Goal: Register for event/course

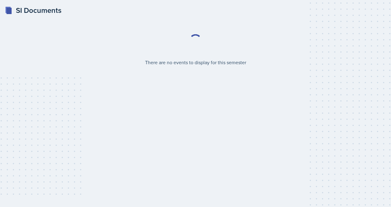
select select "2bed604d-1099-4043-b1bc-2365e8740244"
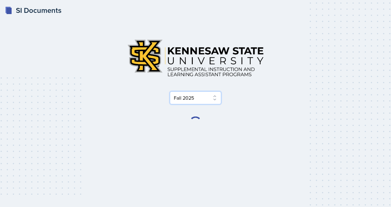
click at [179, 101] on select "Select Semester Fall 2025 Summer 2025 Spring 2025 Fall 2024 Summer 2024 Spring …" at bounding box center [195, 97] width 51 height 13
click at [140, 102] on div "Select Semester Fall 2025 Summer 2025 Spring 2025 Fall 2024 Summer 2024 Spring …" at bounding box center [195, 97] width 293 height 13
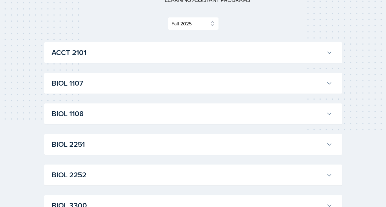
scroll to position [76, 0]
click at [74, 114] on h3 "BIOL 1108" at bounding box center [188, 113] width 272 height 11
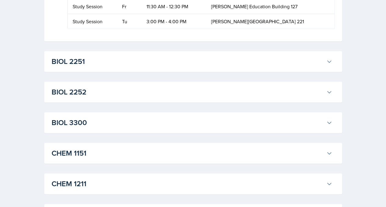
scroll to position [235, 0]
click at [58, 92] on h3 "BIOL 2252" at bounding box center [188, 91] width 272 height 11
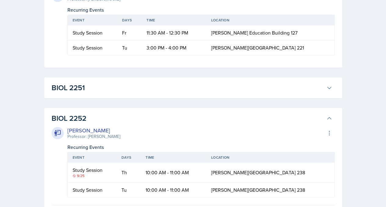
scroll to position [243, 0]
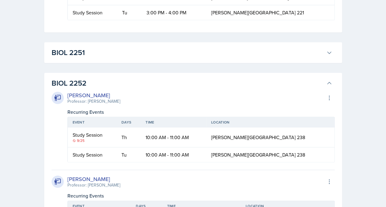
click at [301, 55] on h3 "BIOL 2251" at bounding box center [188, 52] width 272 height 11
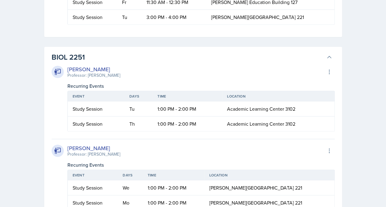
click at [290, 52] on h3 "BIOL 2251" at bounding box center [188, 57] width 272 height 11
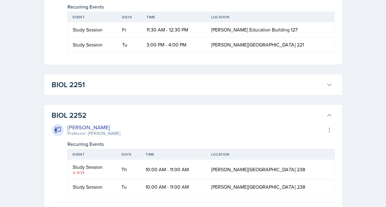
scroll to position [211, 0]
click at [291, 74] on div "BIOL 2251 [PERSON_NAME] Professor: [PERSON_NAME] Export to Google Calendar Recu…" at bounding box center [193, 84] width 298 height 21
click at [313, 78] on button "BIOL 2251" at bounding box center [191, 84] width 283 height 13
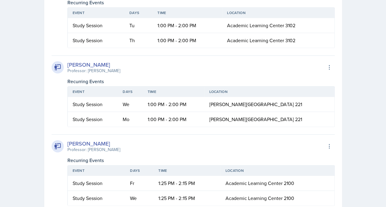
click at [305, 68] on div "[PERSON_NAME] Professor: [PERSON_NAME] Export to Google Calendar" at bounding box center [193, 66] width 283 height 13
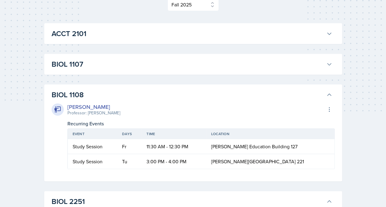
scroll to position [93, 0]
